Goal: Task Accomplishment & Management: Use online tool/utility

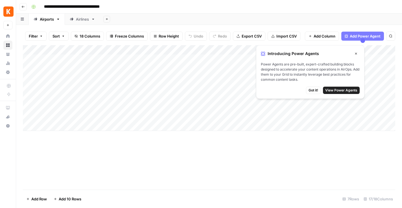
click at [357, 54] on icon "button" at bounding box center [356, 53] width 3 height 3
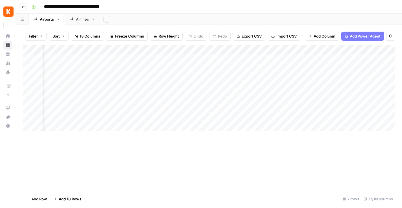
scroll to position [0, 47]
click at [77, 21] on div "Airlines" at bounding box center [82, 19] width 13 height 6
click at [79, 60] on div "Add Column" at bounding box center [209, 73] width 373 height 57
click at [126, 60] on div "Add Column" at bounding box center [209, 73] width 373 height 57
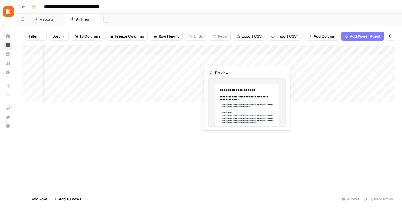
click at [213, 59] on div "Add Column" at bounding box center [209, 73] width 373 height 57
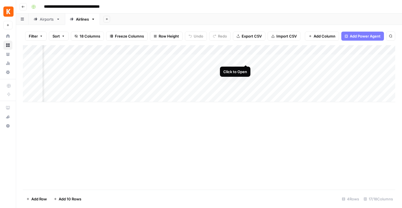
click at [246, 59] on div "Add Column" at bounding box center [209, 73] width 373 height 57
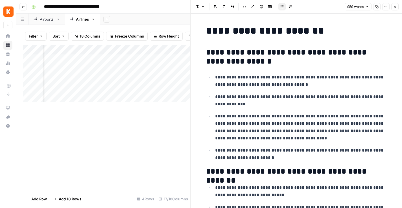
scroll to position [92, 0]
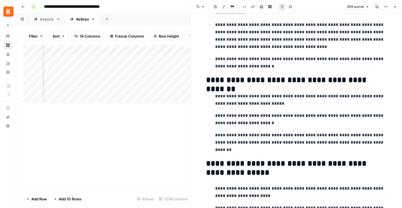
click at [396, 6] on icon "button" at bounding box center [395, 6] width 3 height 3
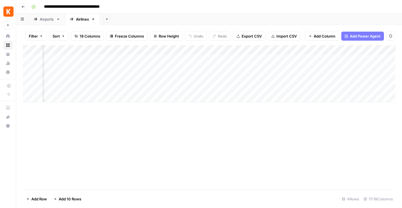
scroll to position [0, 612]
click at [358, 59] on div "Add Column" at bounding box center [209, 73] width 373 height 57
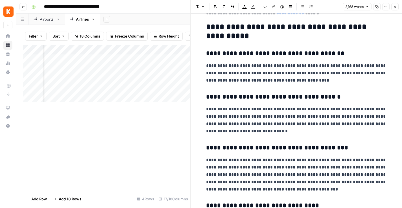
scroll to position [1714, 0]
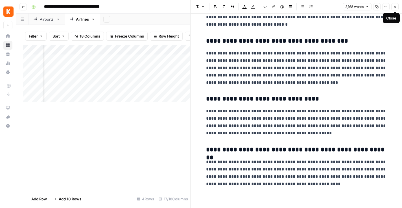
click at [395, 9] on button "Close" at bounding box center [395, 6] width 7 height 7
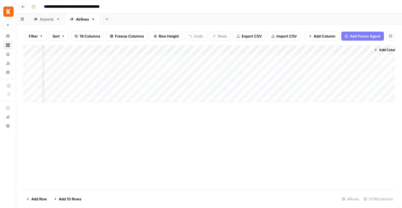
scroll to position [0, 605]
